Goal: Task Accomplishment & Management: Manage account settings

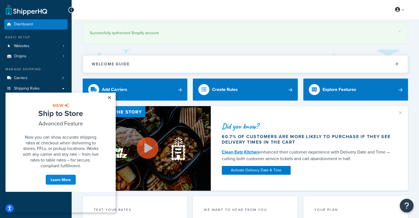
click at [108, 97] on link "×" at bounding box center [109, 97] width 10 height 10
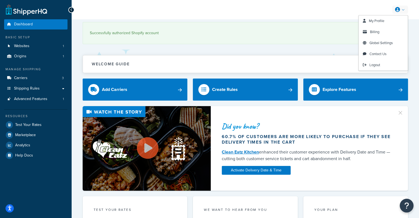
click at [403, 9] on link at bounding box center [400, 10] width 16 height 8
click at [378, 29] on span "Billing" at bounding box center [374, 31] width 9 height 5
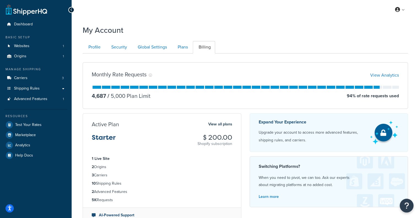
click at [192, 49] on li "Plans" at bounding box center [182, 47] width 21 height 12
click at [188, 49] on link "Plans" at bounding box center [182, 47] width 20 height 12
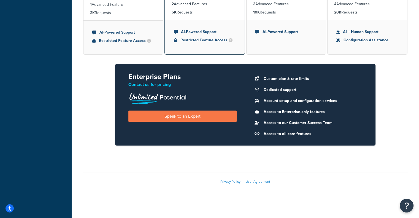
scroll to position [2, 0]
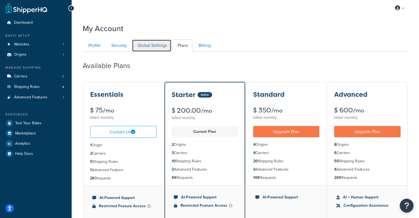
click at [149, 46] on link "Global Settings" at bounding box center [151, 45] width 39 height 12
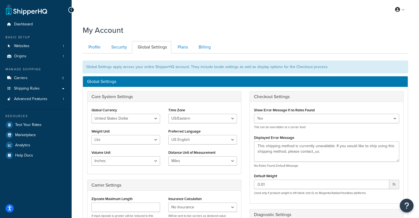
click at [94, 40] on div "Profile Security Global Settings Plans Billing Your Profile contains contact in…" at bounding box center [245, 187] width 325 height 299
click at [95, 44] on link "Profile" at bounding box center [94, 47] width 22 height 12
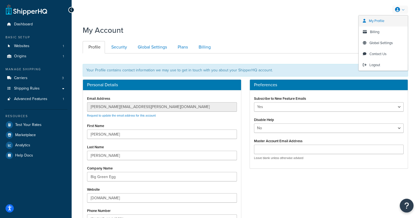
click at [380, 23] on span "My Profile" at bounding box center [376, 20] width 15 height 5
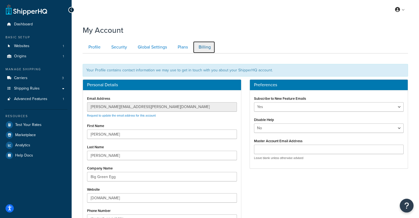
click at [205, 43] on link "Billing" at bounding box center [204, 47] width 22 height 12
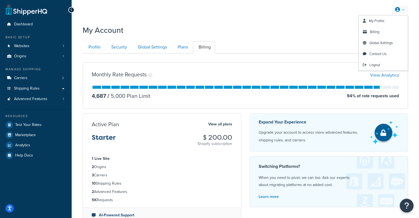
click at [403, 8] on link at bounding box center [400, 10] width 16 height 8
click at [383, 31] on link "Billing" at bounding box center [382, 31] width 49 height 11
click at [9, 208] on icon "Open accessiBe: accessibility options, statement and help" at bounding box center [9, 208] width 4 height 6
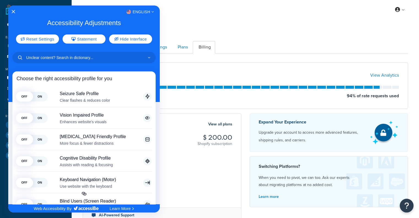
click at [224, 31] on div at bounding box center [209, 109] width 419 height 218
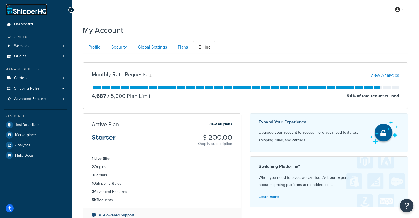
click at [41, 9] on link at bounding box center [26, 9] width 41 height 11
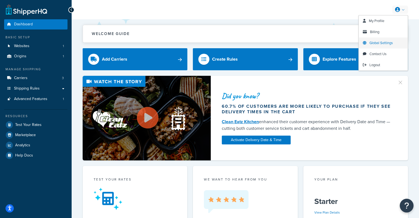
click at [383, 43] on span "Global Settings" at bounding box center [380, 42] width 23 height 5
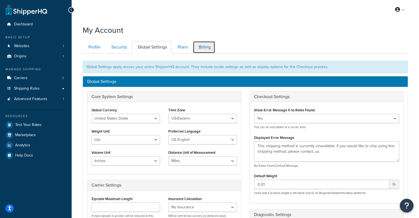
click at [194, 45] on link "Billing" at bounding box center [204, 47] width 22 height 12
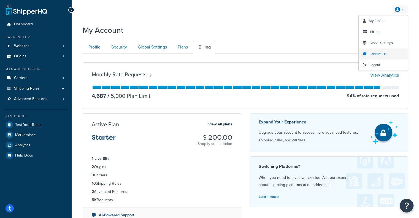
click at [383, 51] on span "Contact Us" at bounding box center [377, 53] width 17 height 5
